Goal: Task Accomplishment & Management: Complete application form

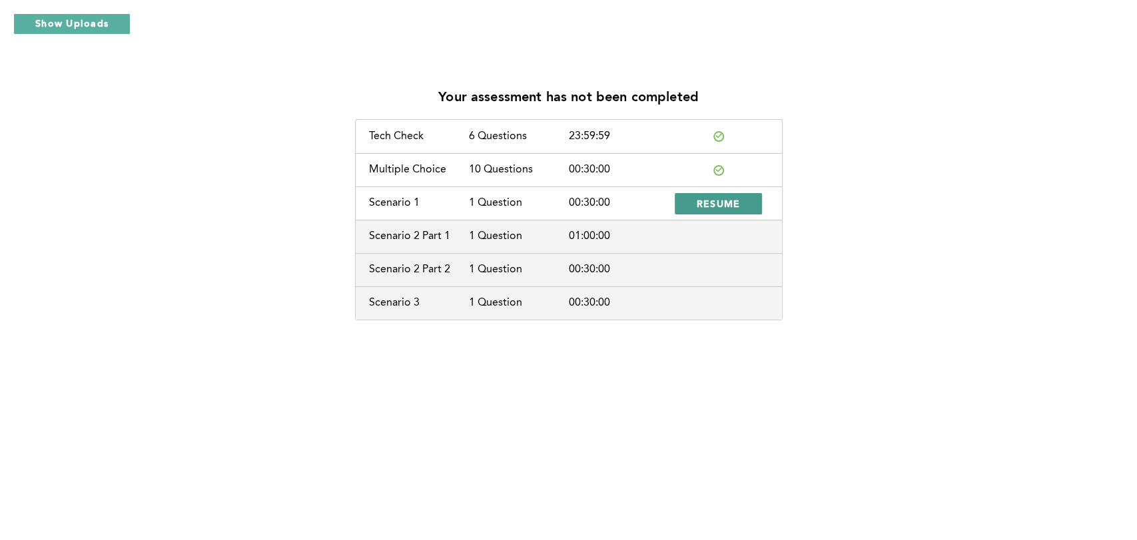
click at [708, 202] on span "RESUME" at bounding box center [719, 203] width 44 height 13
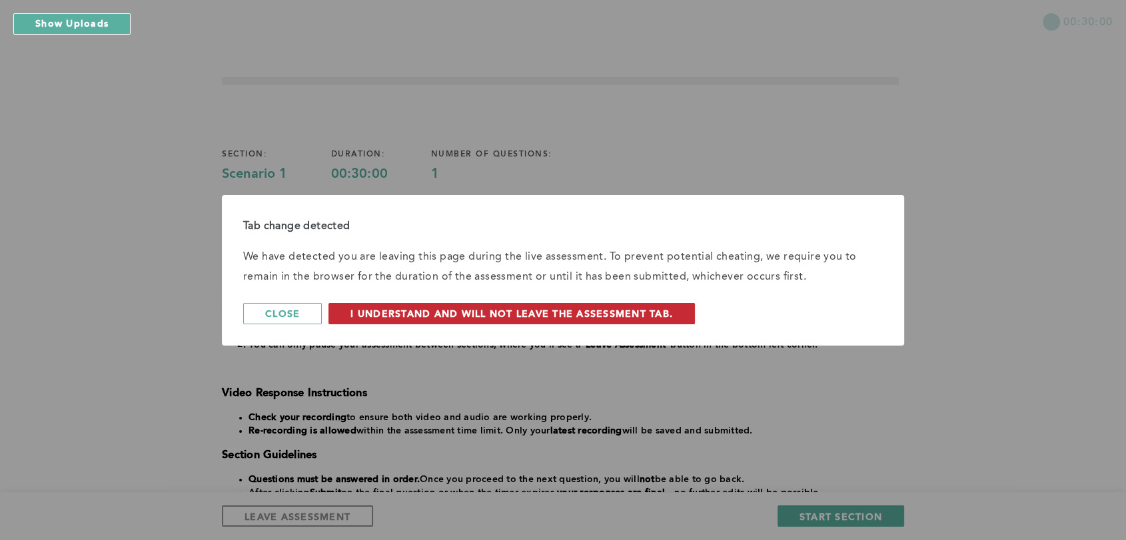
click at [410, 310] on span "I understand and will not leave the assessment tab." at bounding box center [511, 313] width 322 height 13
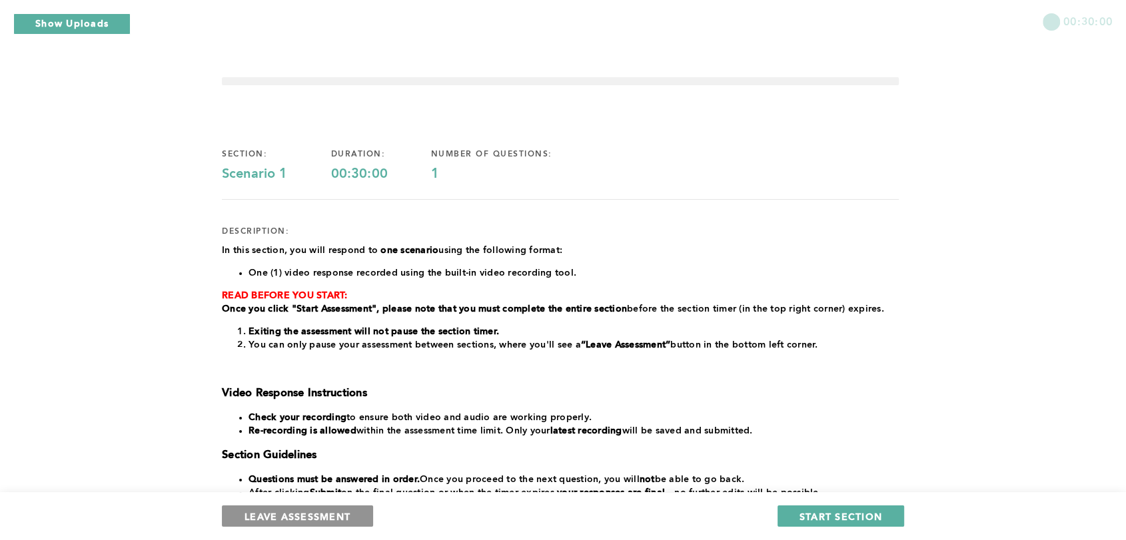
click at [333, 510] on span "LEAVE ASSESSMENT" at bounding box center [297, 516] width 106 height 13
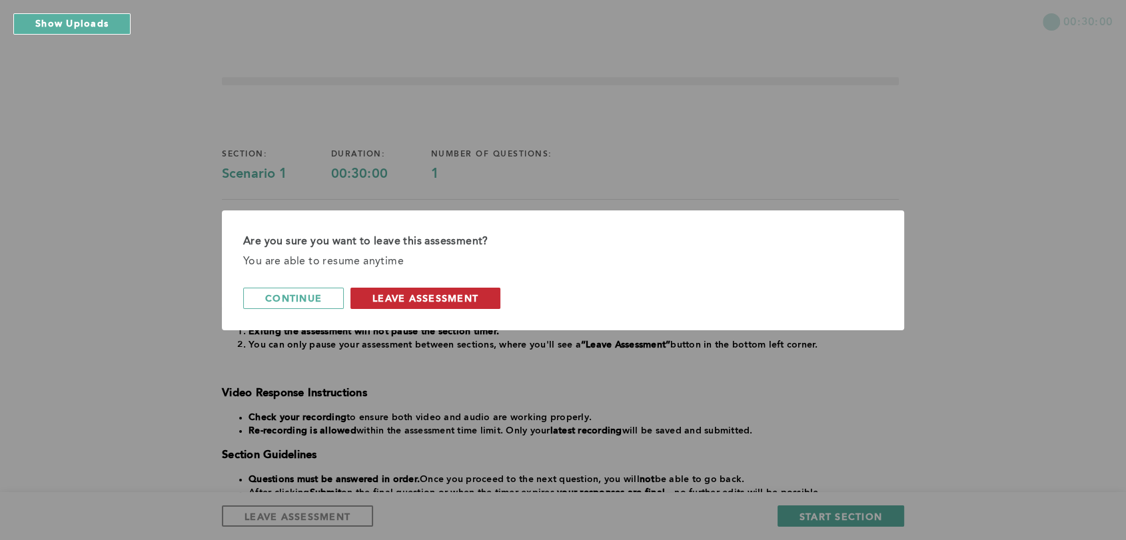
click at [462, 300] on span "leave assessment" at bounding box center [425, 298] width 106 height 13
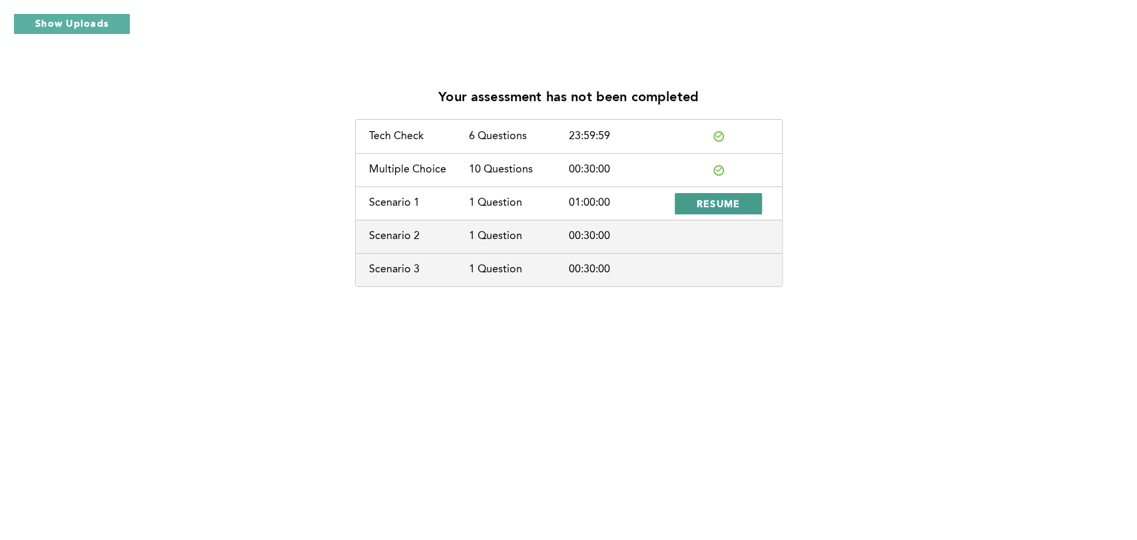
click at [722, 208] on span "RESUME" at bounding box center [719, 203] width 44 height 13
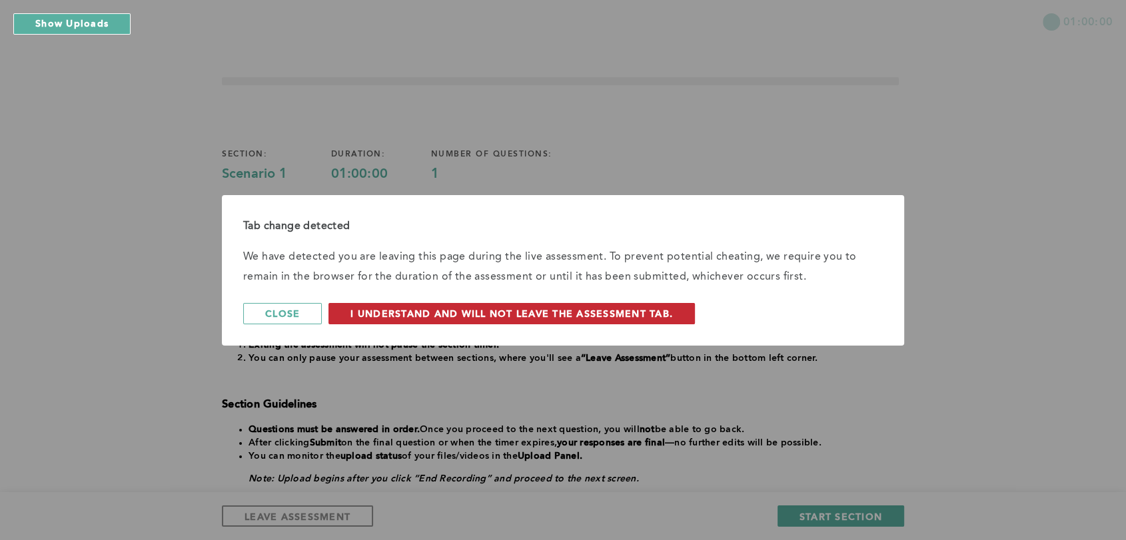
click at [398, 316] on span "I understand and will not leave the assessment tab." at bounding box center [511, 313] width 322 height 13
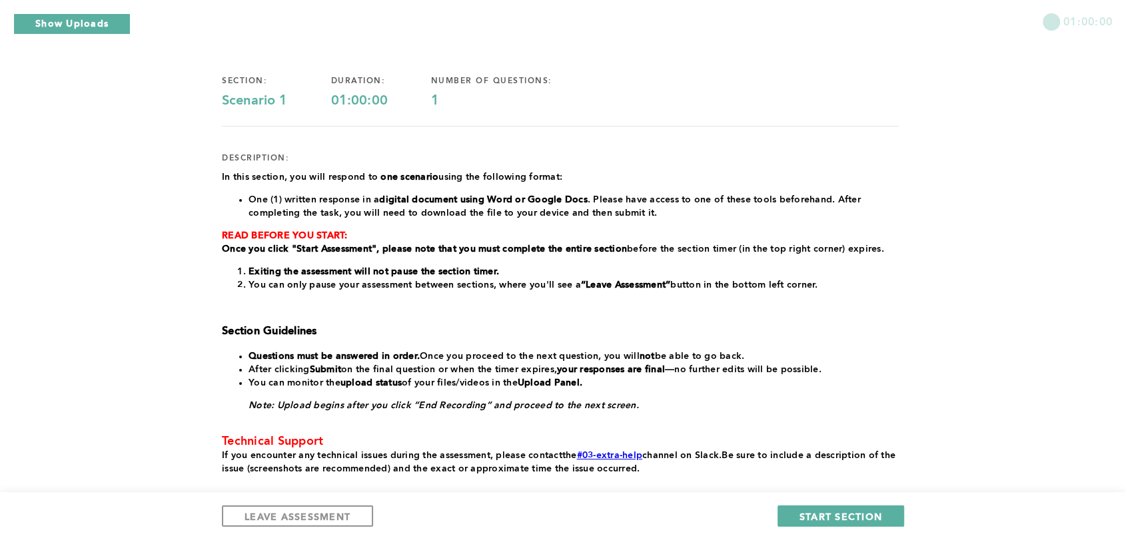
scroll to position [67, 0]
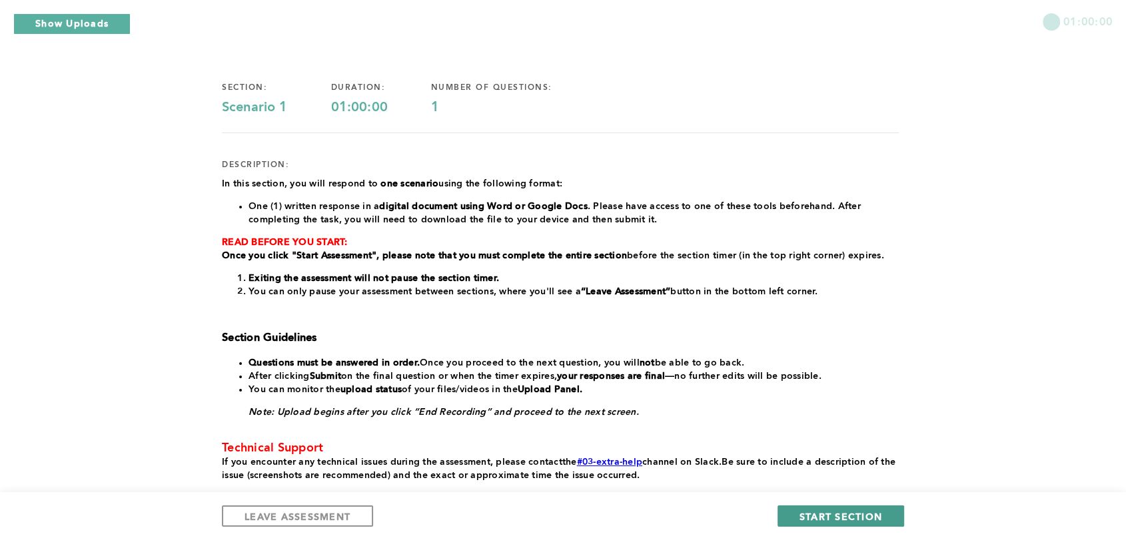
click at [858, 514] on span "START SECTION" at bounding box center [840, 516] width 83 height 13
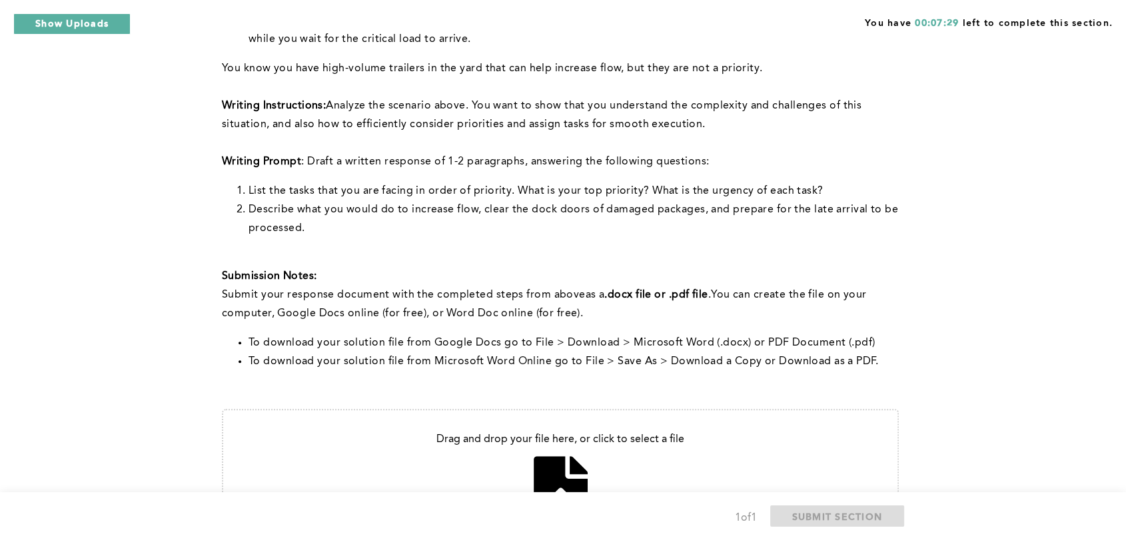
scroll to position [476, 0]
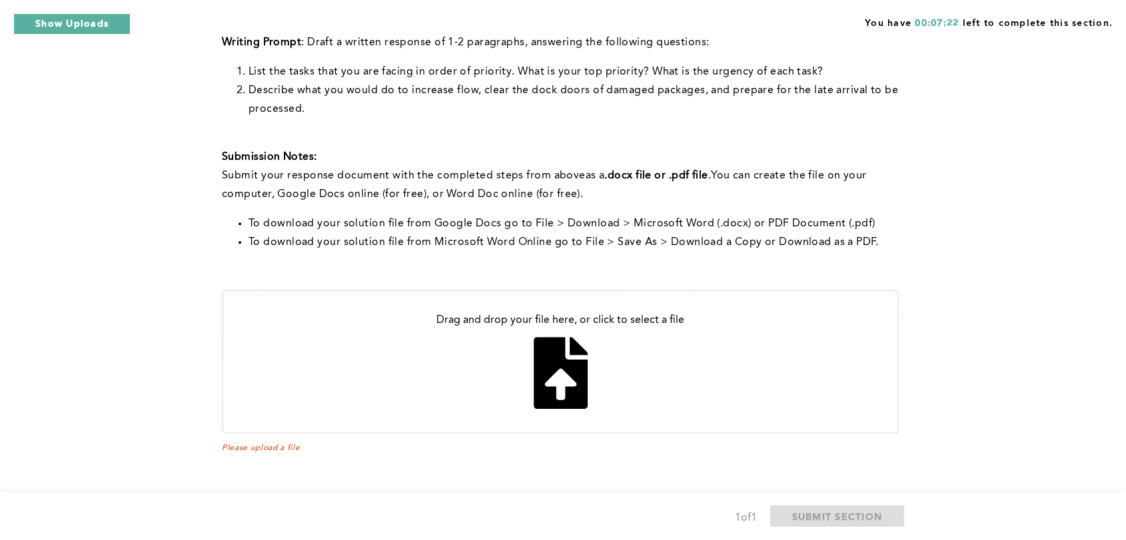
click at [620, 352] on input "file" at bounding box center [560, 361] width 674 height 141
type input "C:\fakepath\Q1.docx"
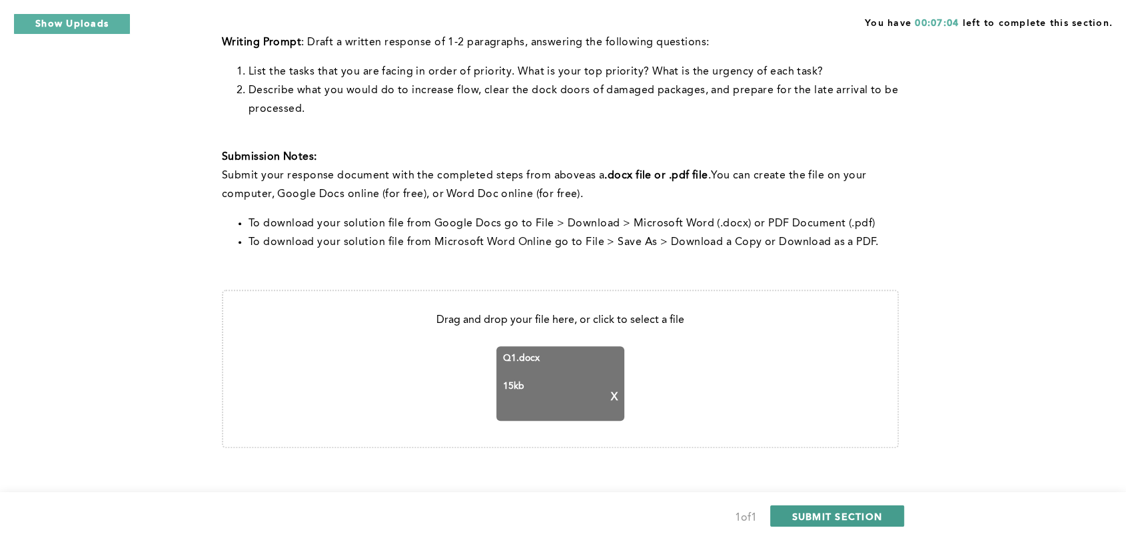
click at [805, 512] on span "SUBMIT SECTION" at bounding box center [837, 516] width 91 height 13
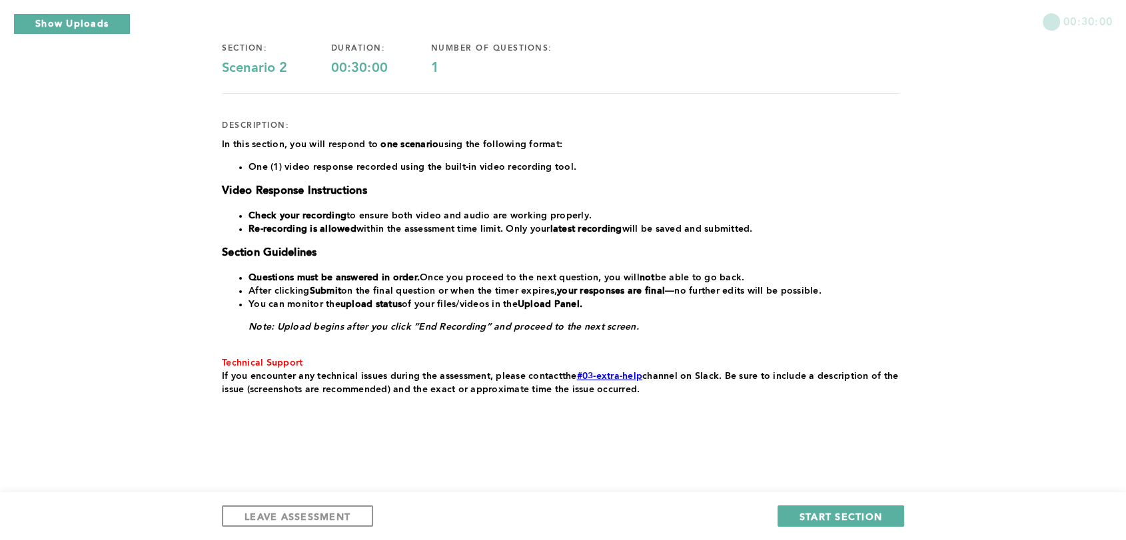
scroll to position [0, 0]
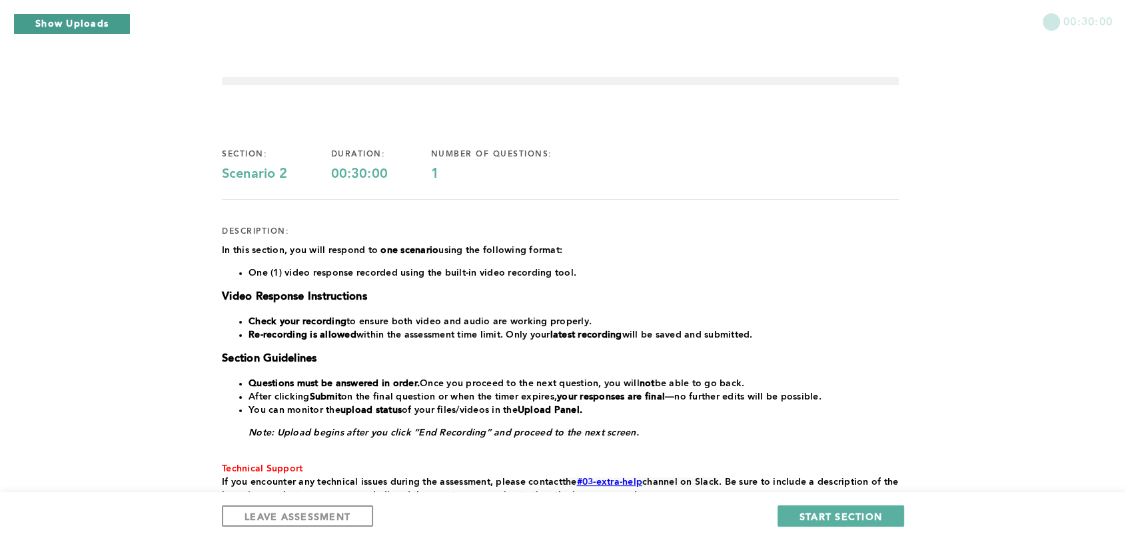
click at [97, 33] on button "Show Uploads" at bounding box center [71, 23] width 117 height 21
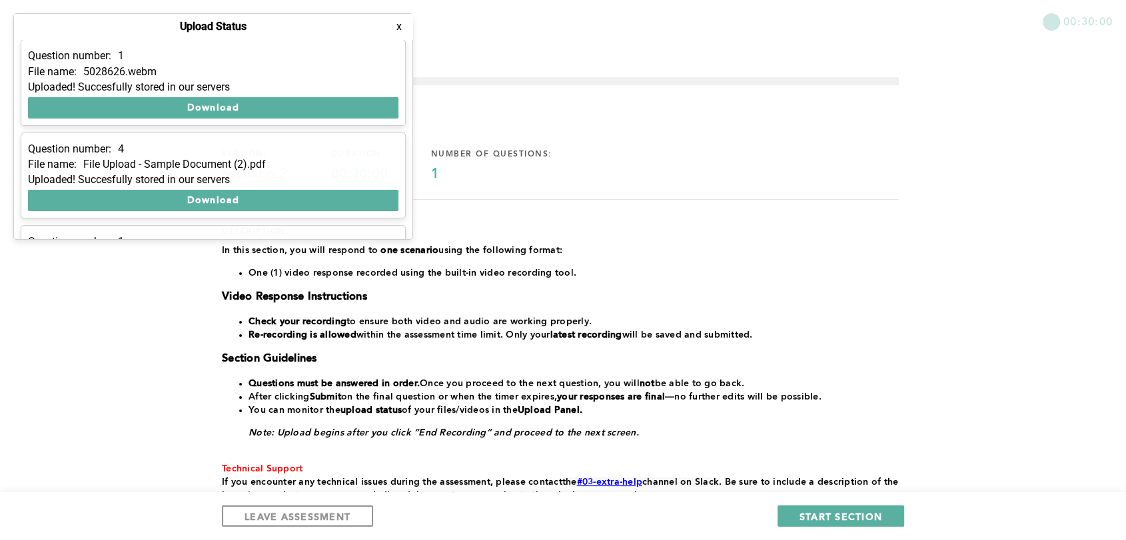
click at [134, 452] on div "00:30:00 section: Scenario 2 duration: 00:30:00 number of questions: 1 descript…" at bounding box center [563, 323] width 1126 height 646
click at [288, 519] on span "LEAVE ASSESSMENT" at bounding box center [297, 516] width 106 height 13
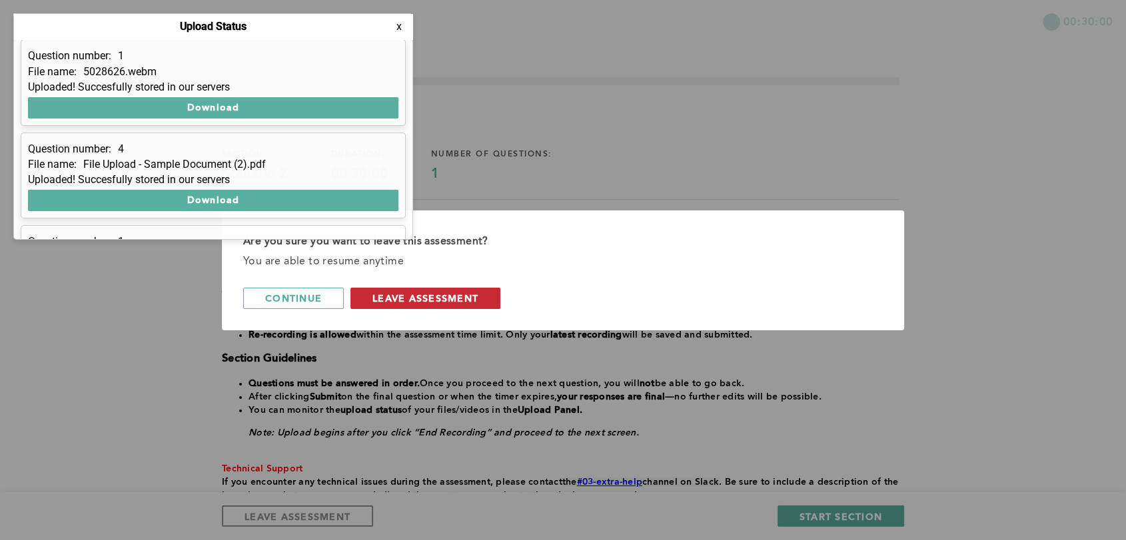
click at [470, 297] on span "leave assessment" at bounding box center [425, 298] width 106 height 13
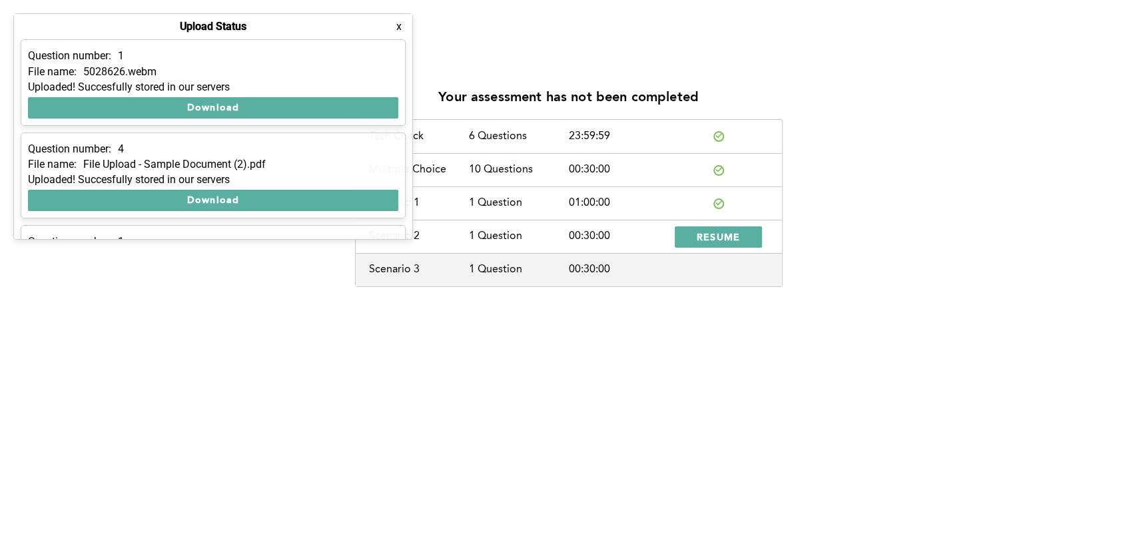
click at [298, 359] on div "Your assessment has not been completed Tech Check 6 Questions 23:59:59 Multiple…" at bounding box center [568, 270] width 1137 height 540
click at [402, 29] on button "x" at bounding box center [398, 26] width 13 height 13
